Goal: Find specific page/section: Find specific page/section

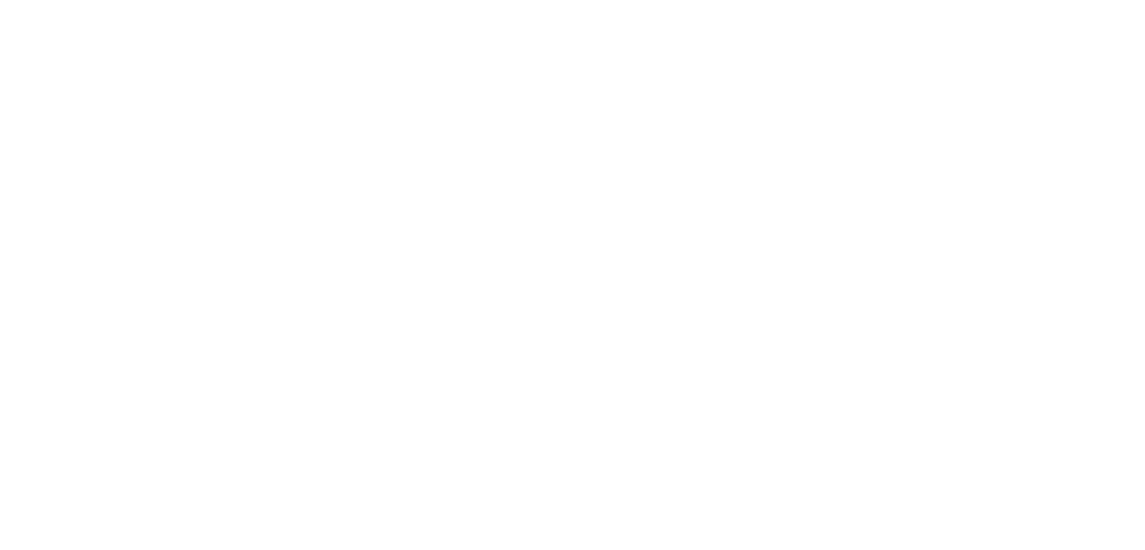
select select "Song"
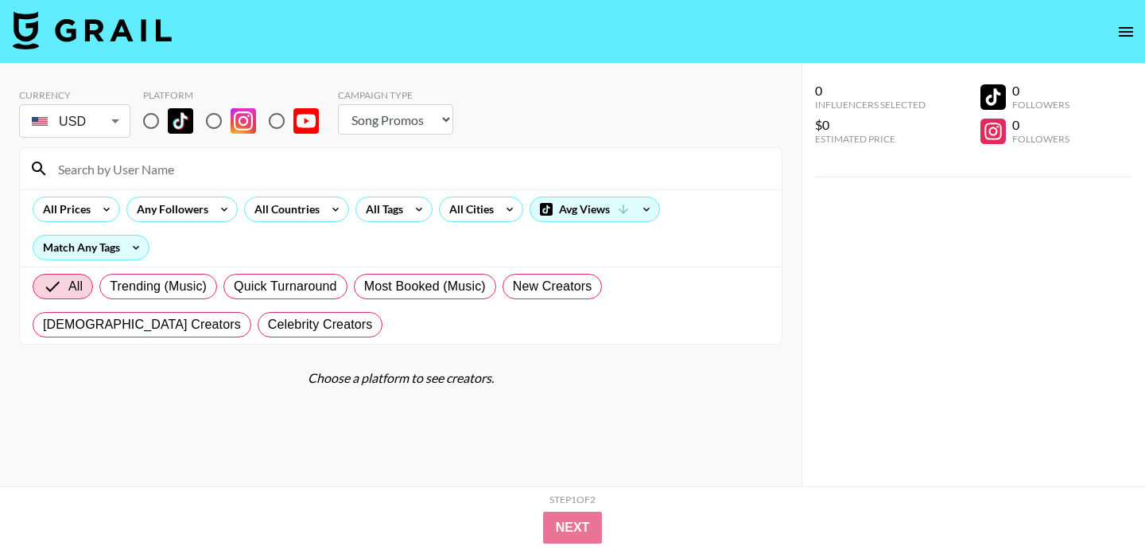
click at [284, 176] on input at bounding box center [411, 168] width 724 height 25
paste input "indyisabella"
type input "indyisabella"
click at [216, 126] on input "radio" at bounding box center [213, 120] width 33 height 33
radio input "true"
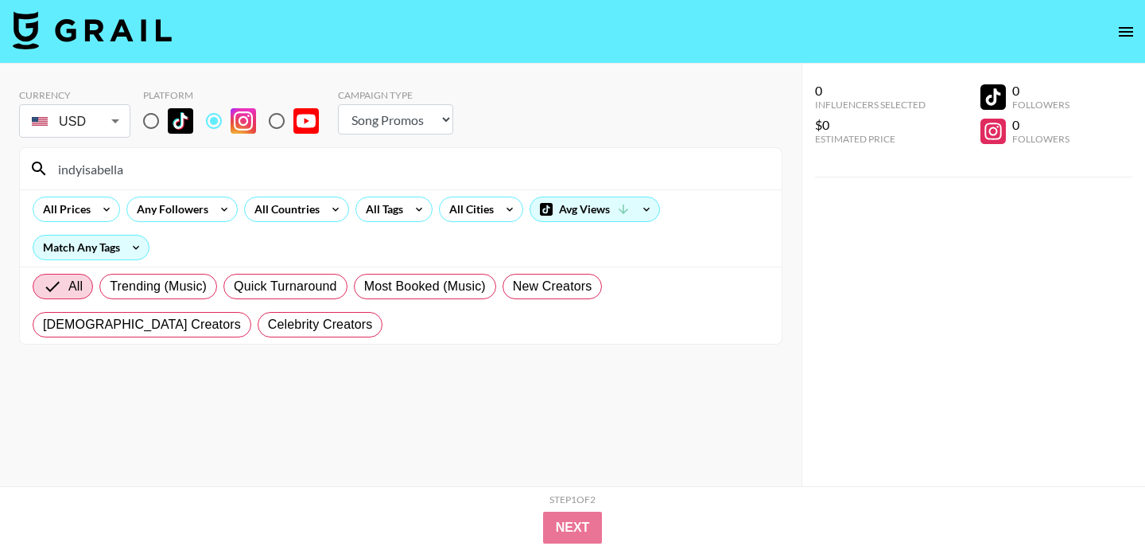
click at [165, 123] on input "radio" at bounding box center [150, 120] width 33 height 33
radio input "true"
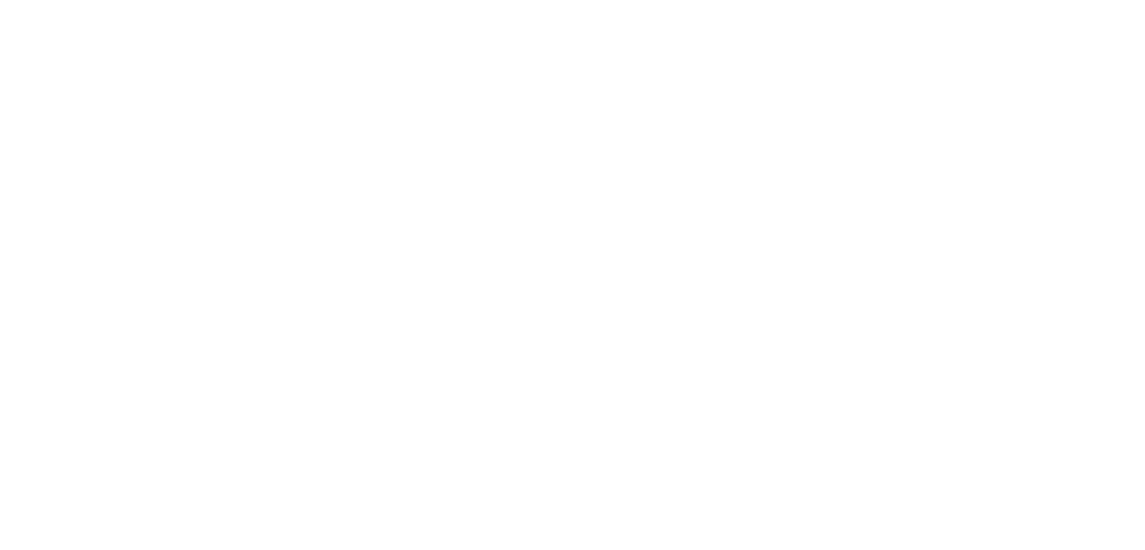
select select "Song"
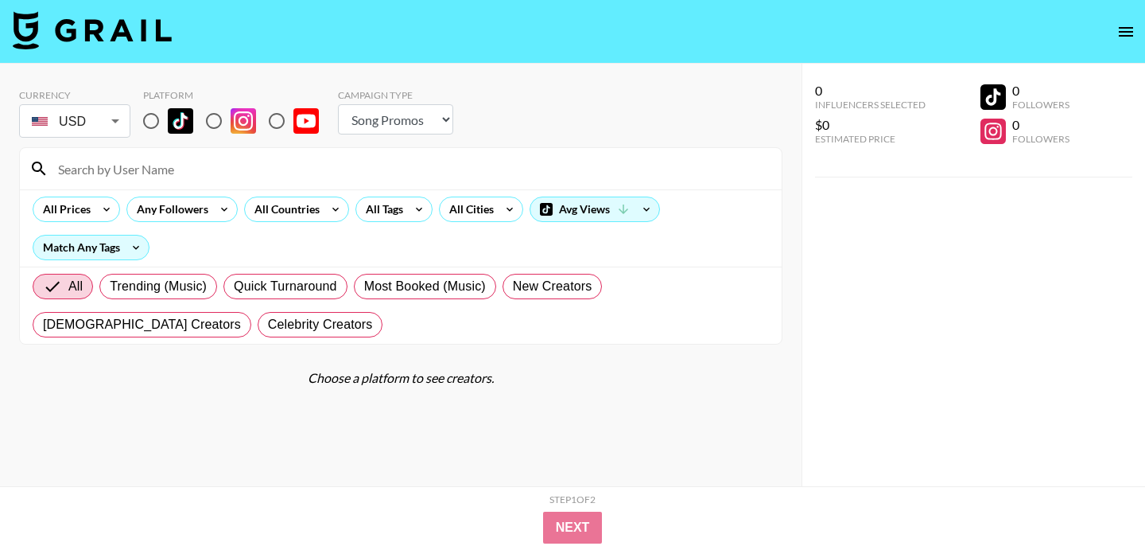
click at [223, 166] on input at bounding box center [411, 168] width 724 height 25
paste input "emekaajr"
type input "emekaajr"
click at [150, 119] on input "radio" at bounding box center [150, 120] width 33 height 33
radio input "true"
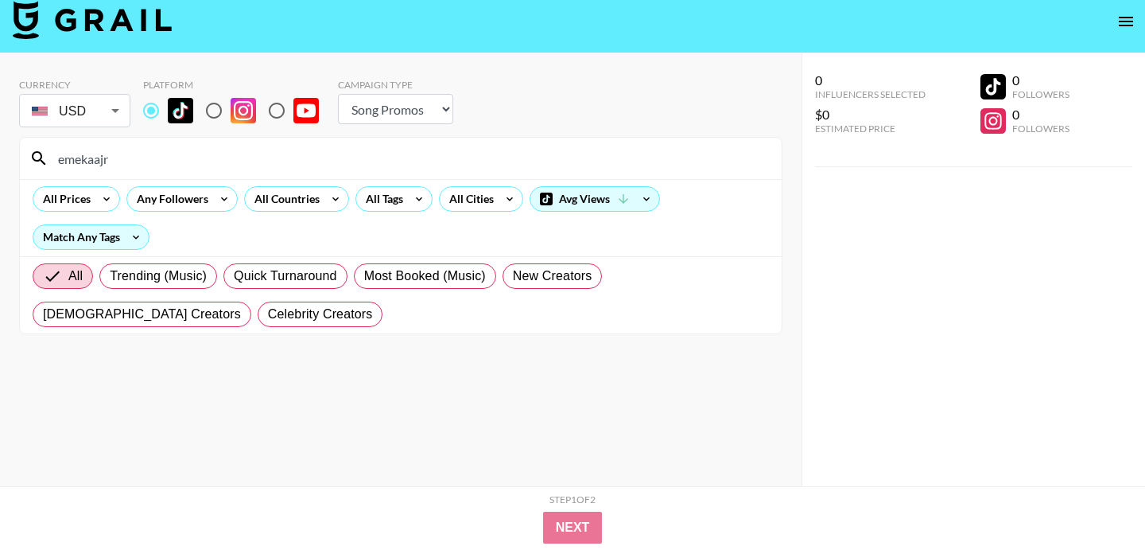
scroll to position [10, 0]
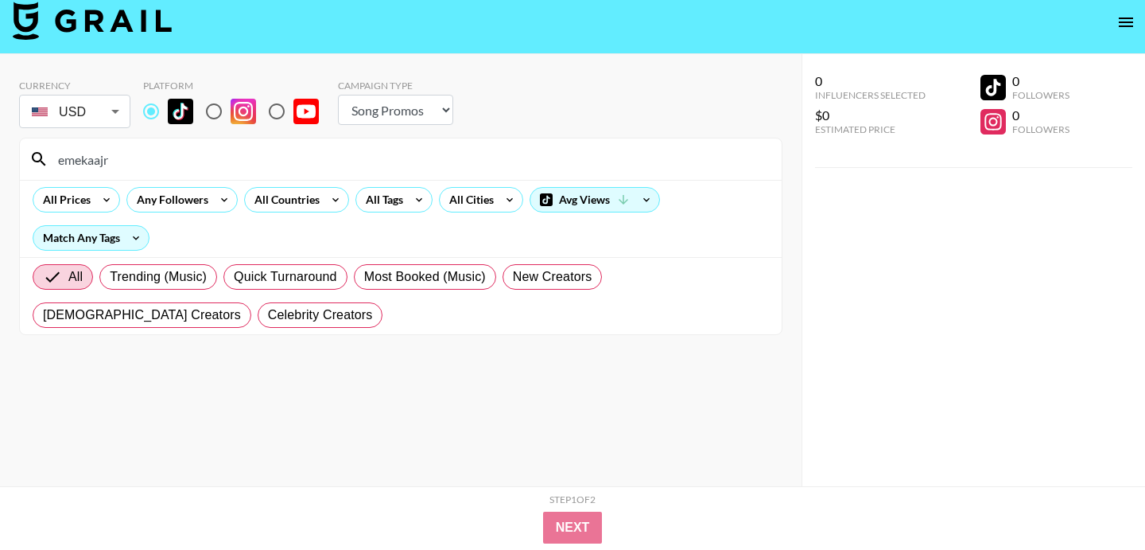
click at [216, 109] on input "radio" at bounding box center [213, 111] width 33 height 33
radio input "true"
click at [149, 112] on input "radio" at bounding box center [150, 111] width 33 height 33
radio input "true"
click at [148, 165] on input "emekaajr" at bounding box center [411, 158] width 724 height 25
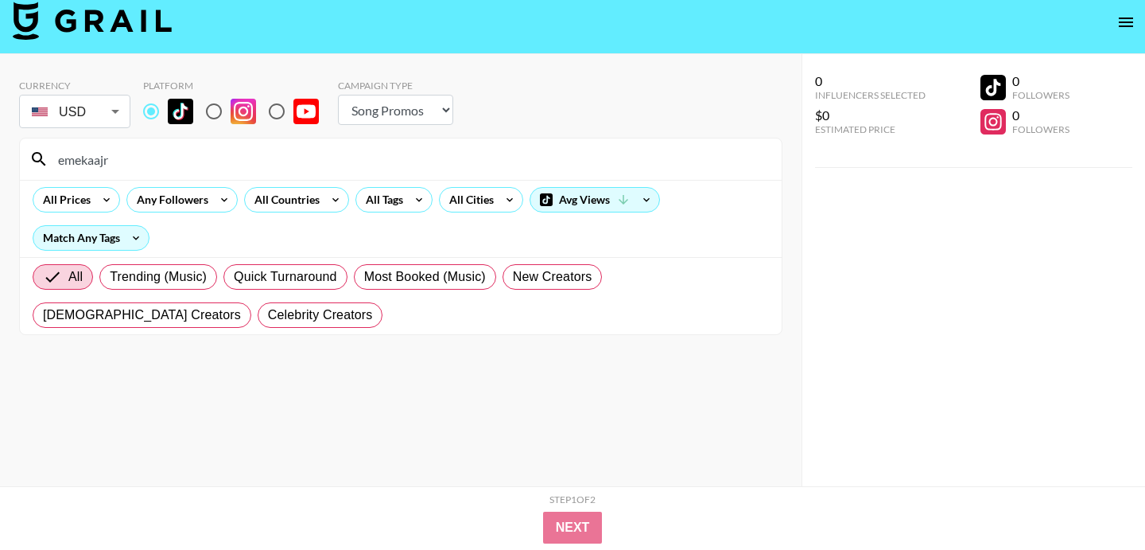
click at [148, 165] on input "emekaajr" at bounding box center [411, 158] width 724 height 25
